Goal: Task Accomplishment & Management: Manage account settings

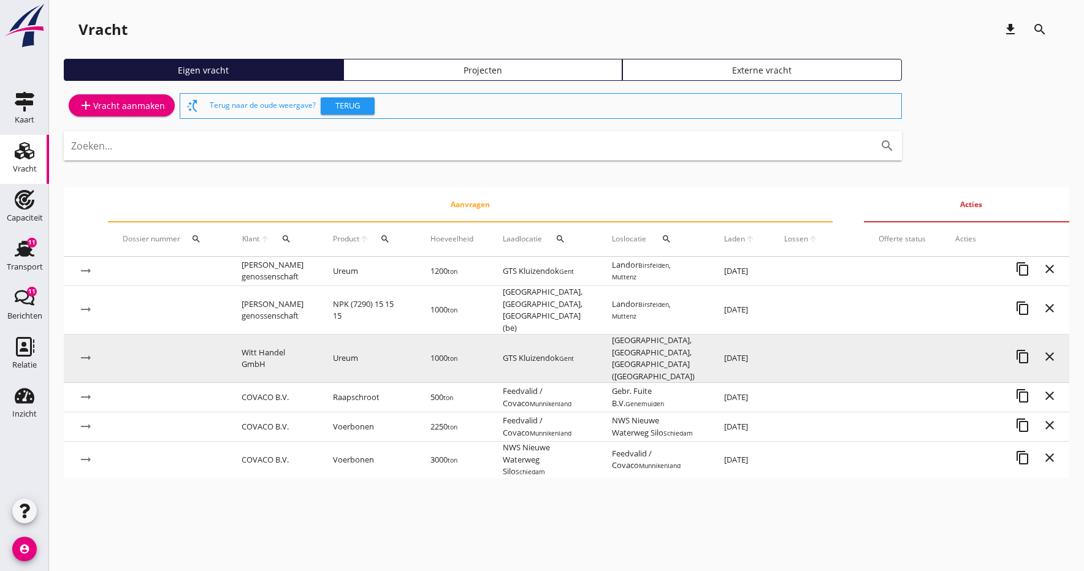
click at [261, 340] on td "Witt Handel GmbH" at bounding box center [272, 359] width 91 height 48
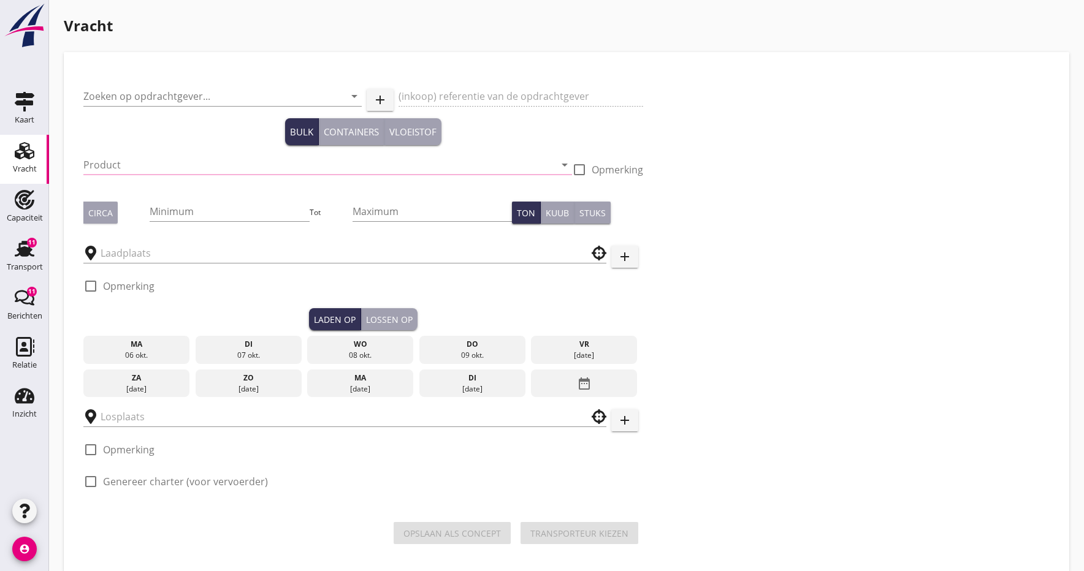
type input "Witt Handel GmbH"
type input "Ureum (7242)"
type input "1000"
checkbox input "true"
type input "[GEOGRAPHIC_DATA], [GEOGRAPHIC_DATA], [GEOGRAPHIC_DATA]"
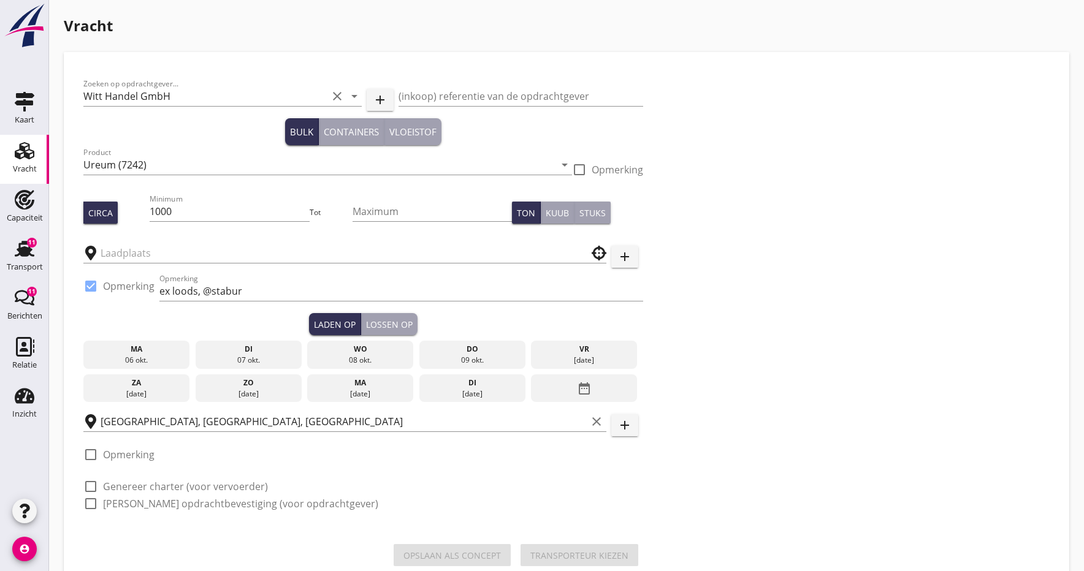
type input "GTS Kluizendok"
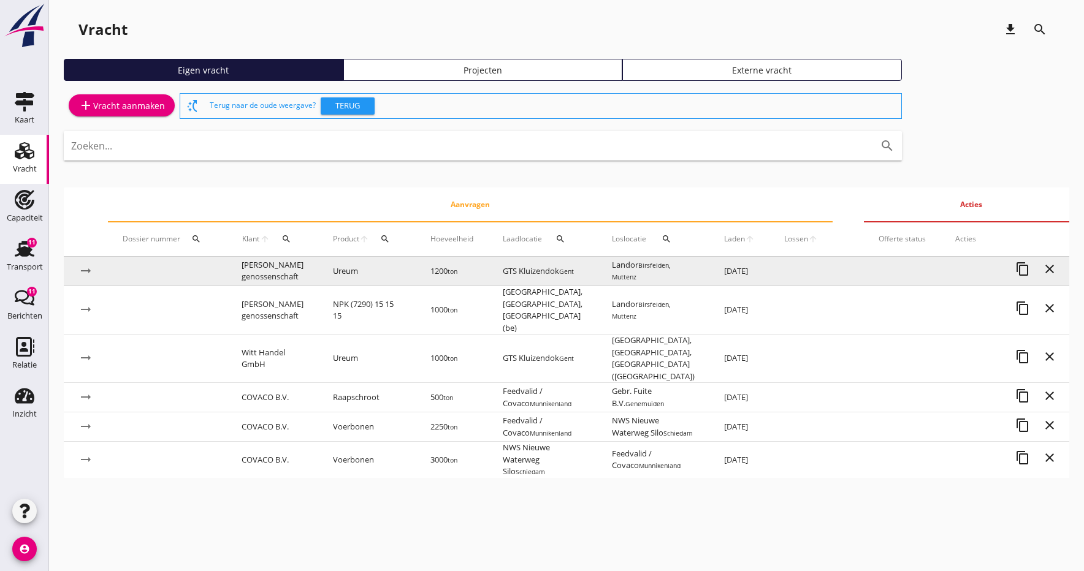
click at [276, 270] on td "[PERSON_NAME] genossenschaft" at bounding box center [272, 271] width 91 height 29
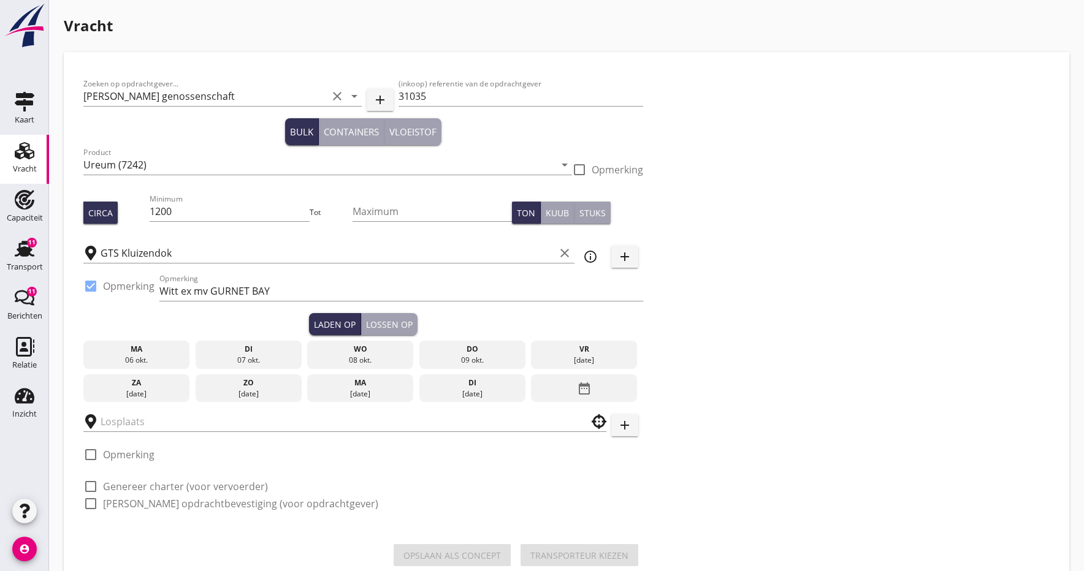
type input "Landor"
